Goal: Task Accomplishment & Management: Manage account settings

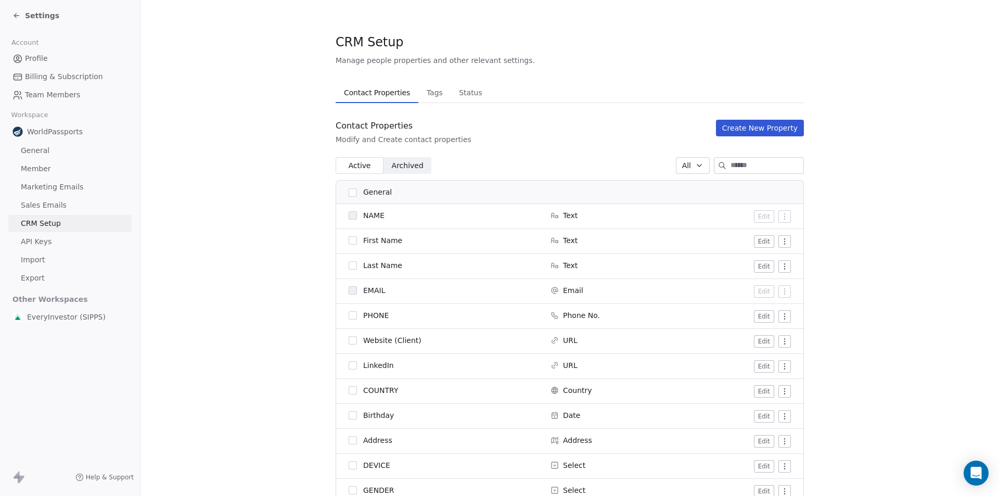
click at [16, 14] on icon at bounding box center [15, 15] width 2 height 2
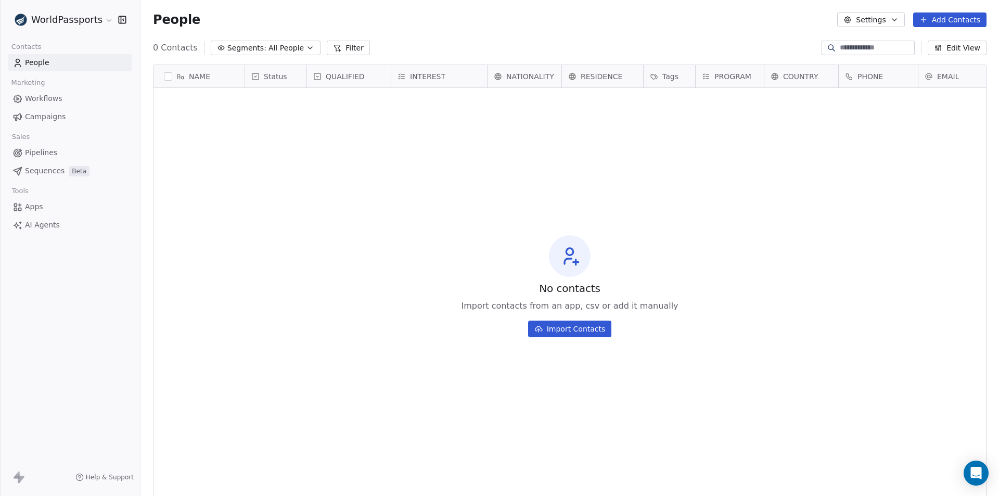
scroll to position [428, 851]
click at [651, 37] on div "People Settings Add Contacts" at bounding box center [570, 20] width 859 height 40
click at [330, 79] on span "QUALIFIED" at bounding box center [345, 76] width 39 height 10
click at [537, 40] on html "WorldPassports Contacts People Marketing Workflows Campaigns Sales Pipelines Se…" at bounding box center [499, 248] width 999 height 496
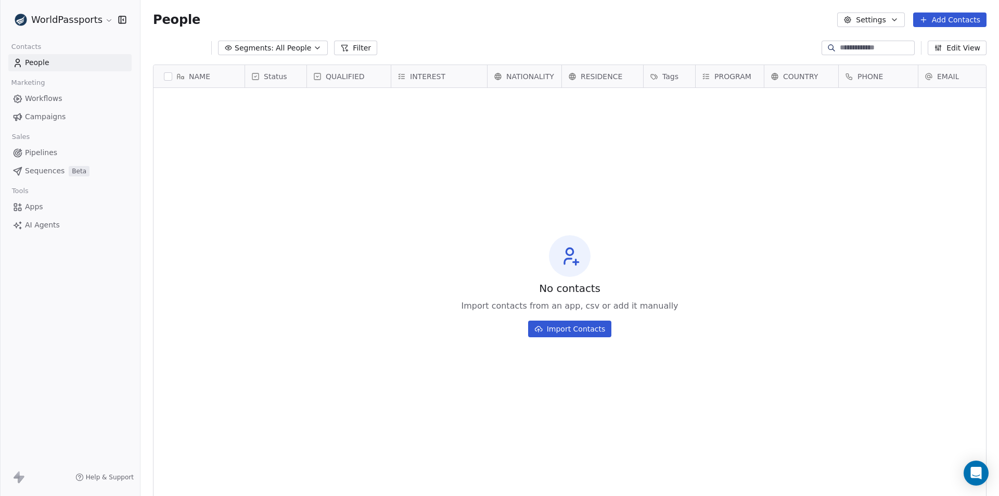
scroll to position [428, 851]
drag, startPoint x: 364, startPoint y: 75, endPoint x: 352, endPoint y: 75, distance: 11.4
click at [352, 75] on div "NAME Status QUALIFIED INTEREST NATIONALITY RESIDENCE Tags PROGRAM COUNTRY PHONE…" at bounding box center [570, 77] width 833 height 25
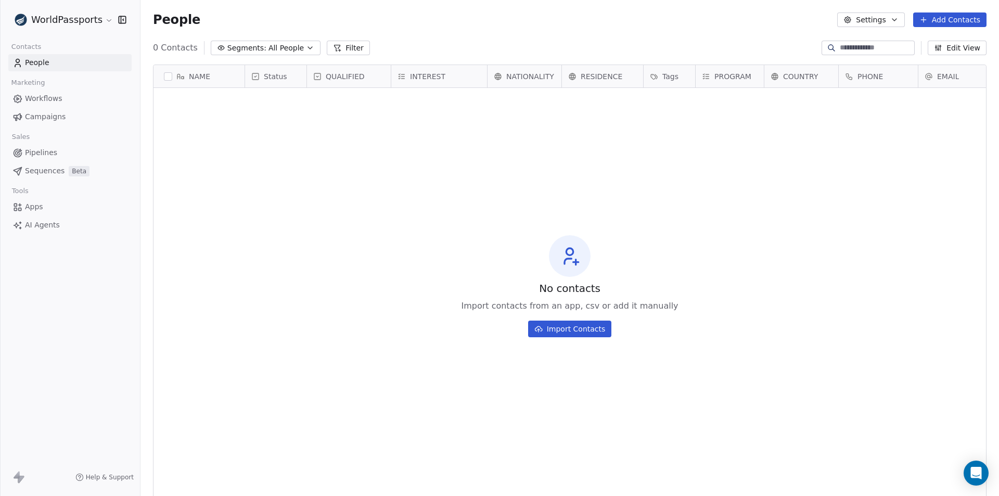
click at [339, 76] on span "QUALIFIED" at bounding box center [345, 76] width 39 height 10
click at [343, 99] on span "Edit property" at bounding box center [350, 98] width 48 height 10
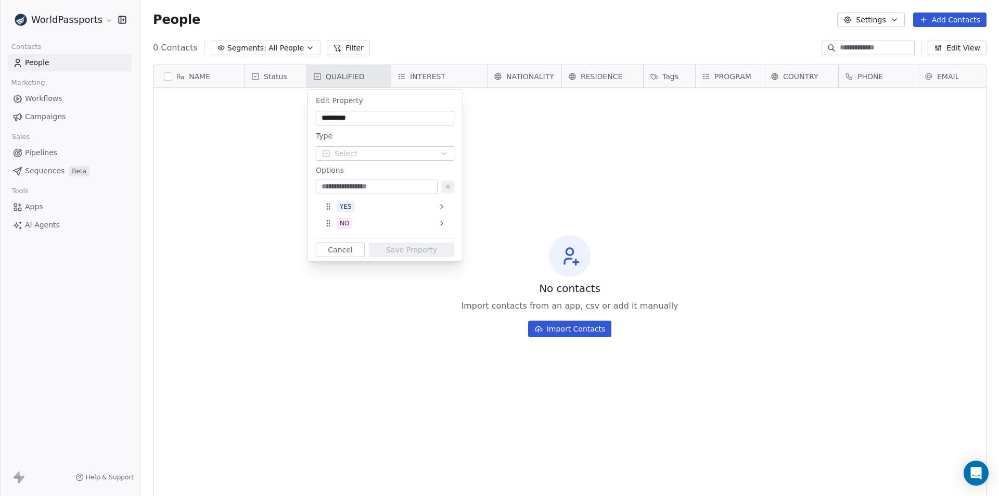
drag, startPoint x: 340, startPoint y: 115, endPoint x: 282, endPoint y: 115, distance: 58.3
click at [282, 115] on html "WorldPassports Contacts People Marketing Workflows Campaigns Sales Pipelines Se…" at bounding box center [499, 248] width 999 height 496
drag, startPoint x: 364, startPoint y: 118, endPoint x: 322, endPoint y: 117, distance: 42.2
click at [322, 117] on input "*********" at bounding box center [385, 118] width 134 height 10
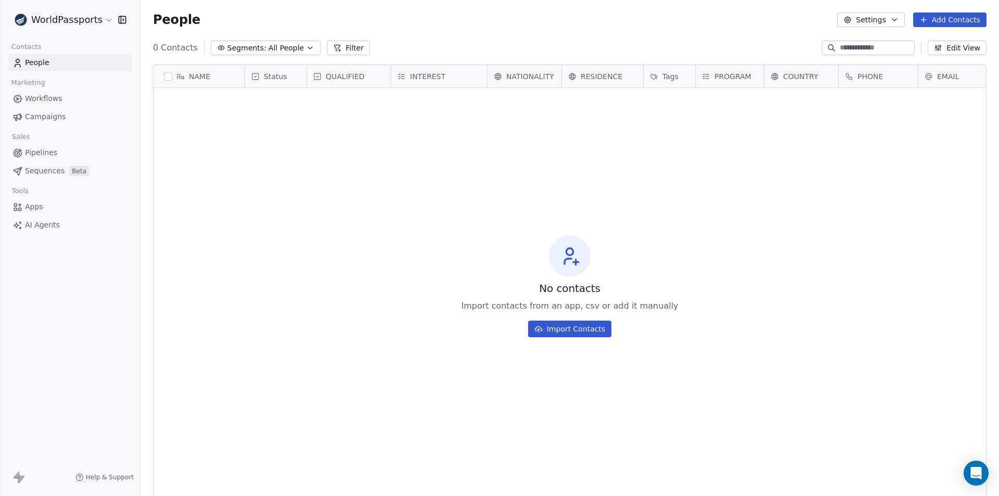
scroll to position [428, 851]
